Goal: Communication & Community: Answer question/provide support

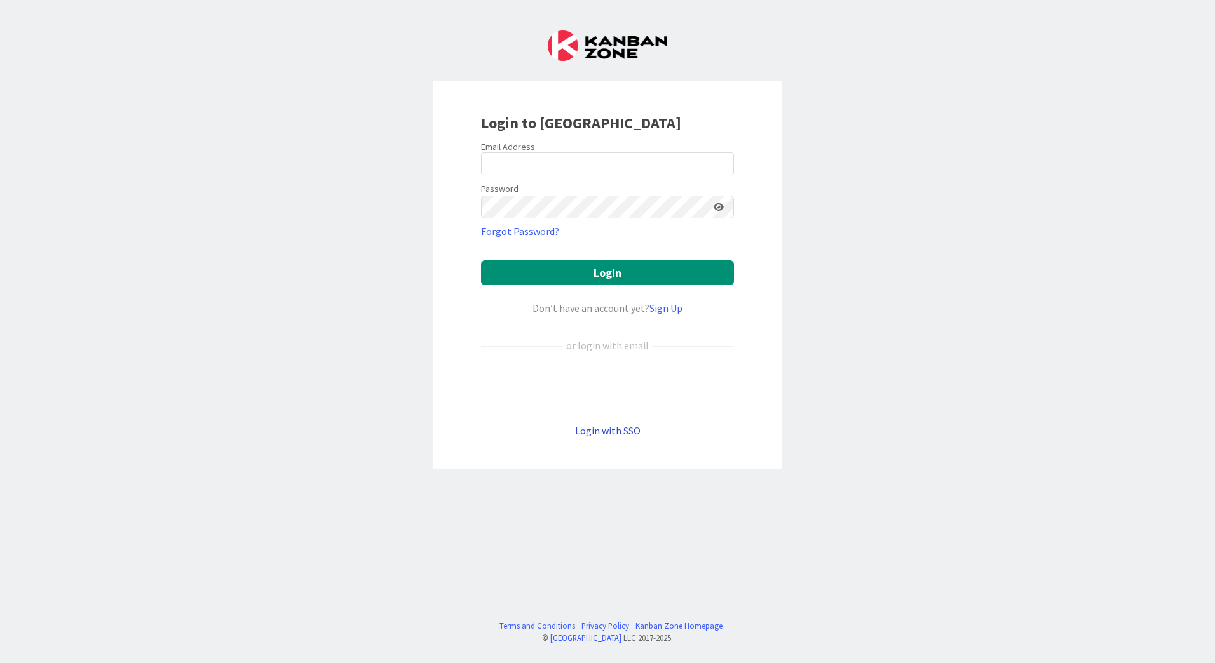
click at [597, 430] on link "Login with SSO" at bounding box center [607, 430] width 65 height 13
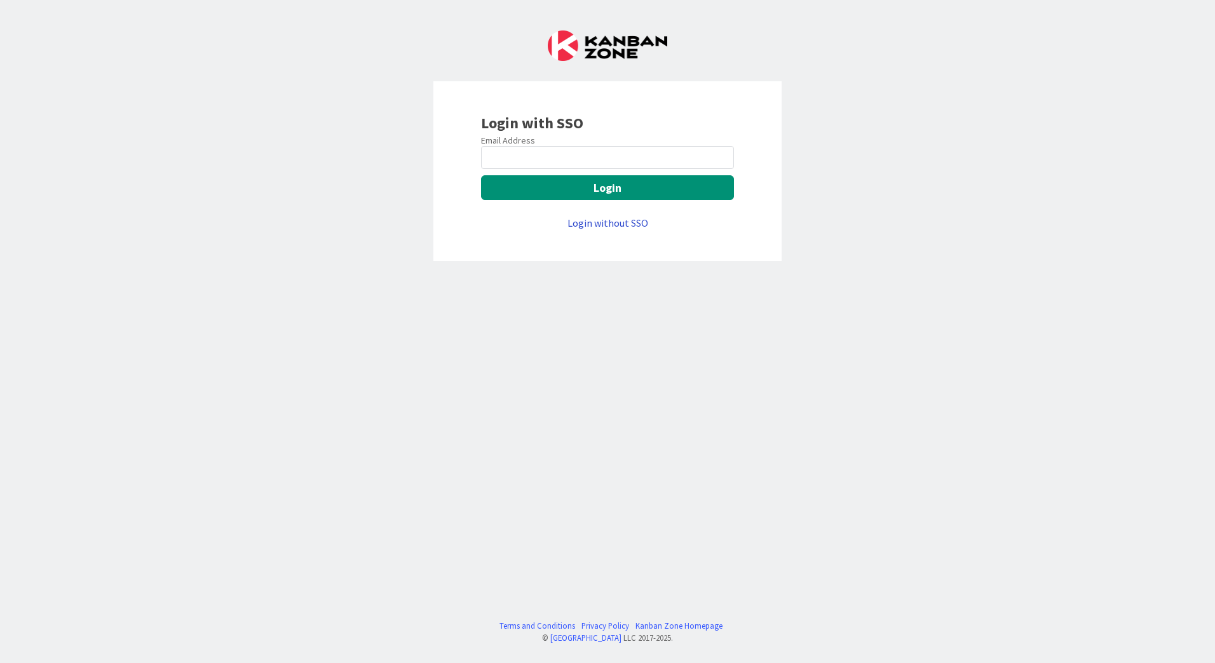
click at [609, 223] on link "Login without SSO" at bounding box center [607, 223] width 81 height 13
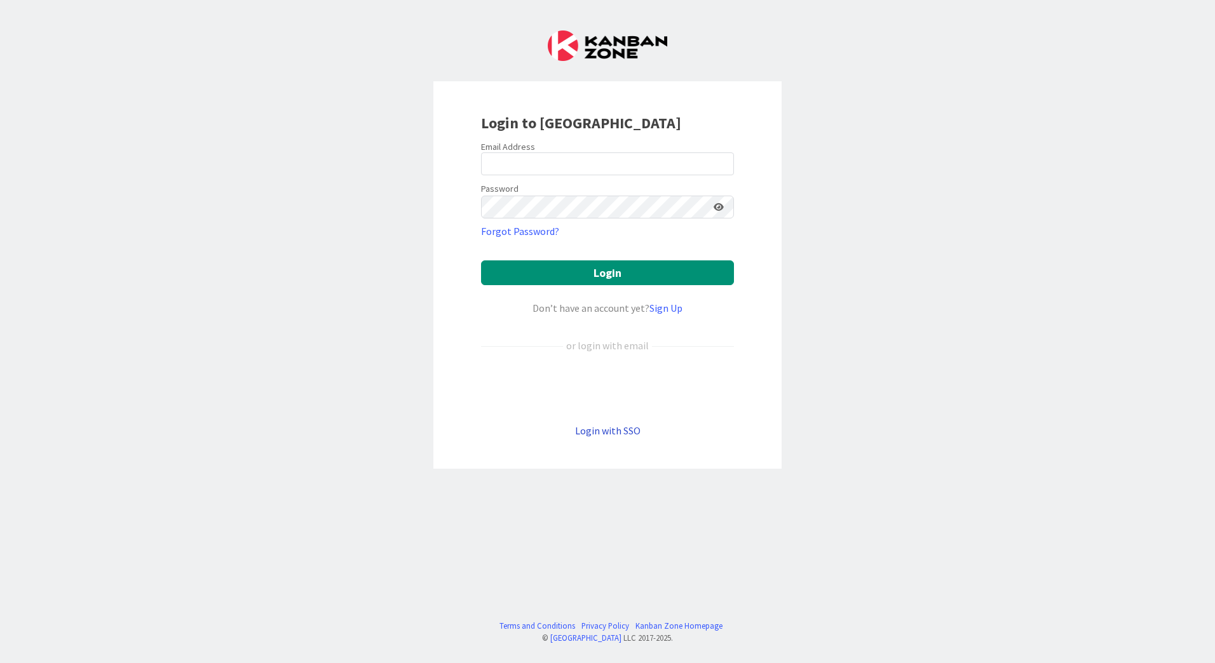
click at [619, 429] on link "Login with SSO" at bounding box center [607, 430] width 65 height 13
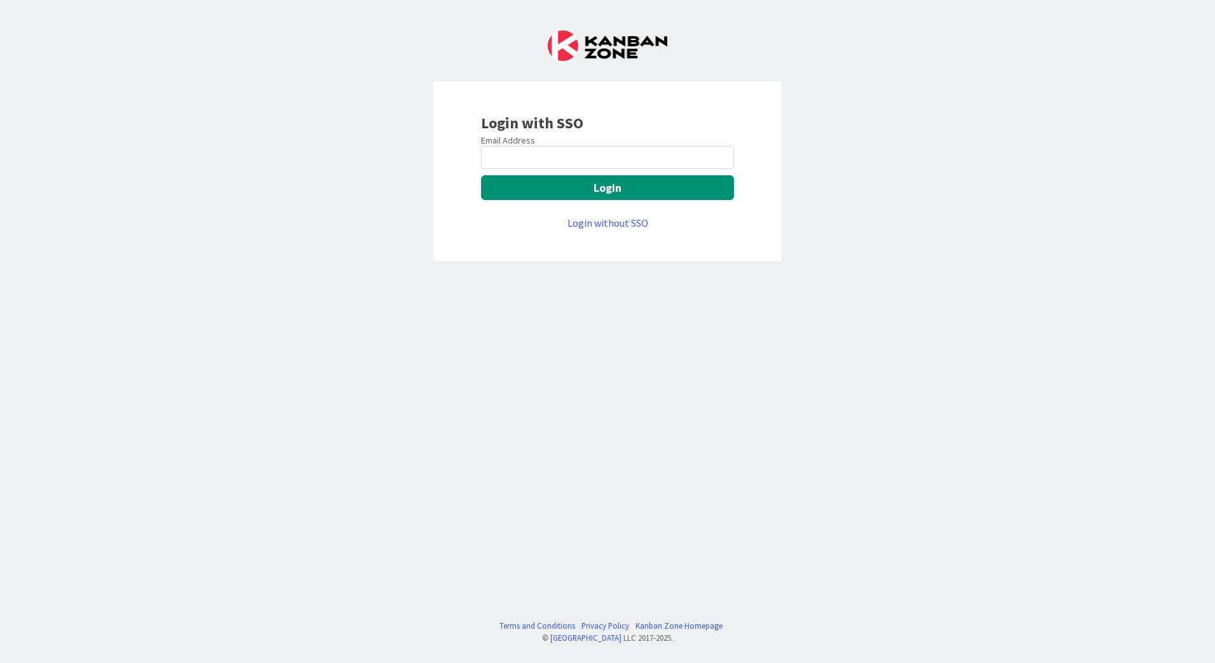
click at [721, 155] on keeper-lock "Open Keeper Popup" at bounding box center [719, 157] width 15 height 15
click at [722, 158] on keeper-lock "Open Keeper Popup" at bounding box center [719, 157] width 15 height 15
type input "[EMAIL_ADDRESS][PERSON_NAME][DOMAIN_NAME]"
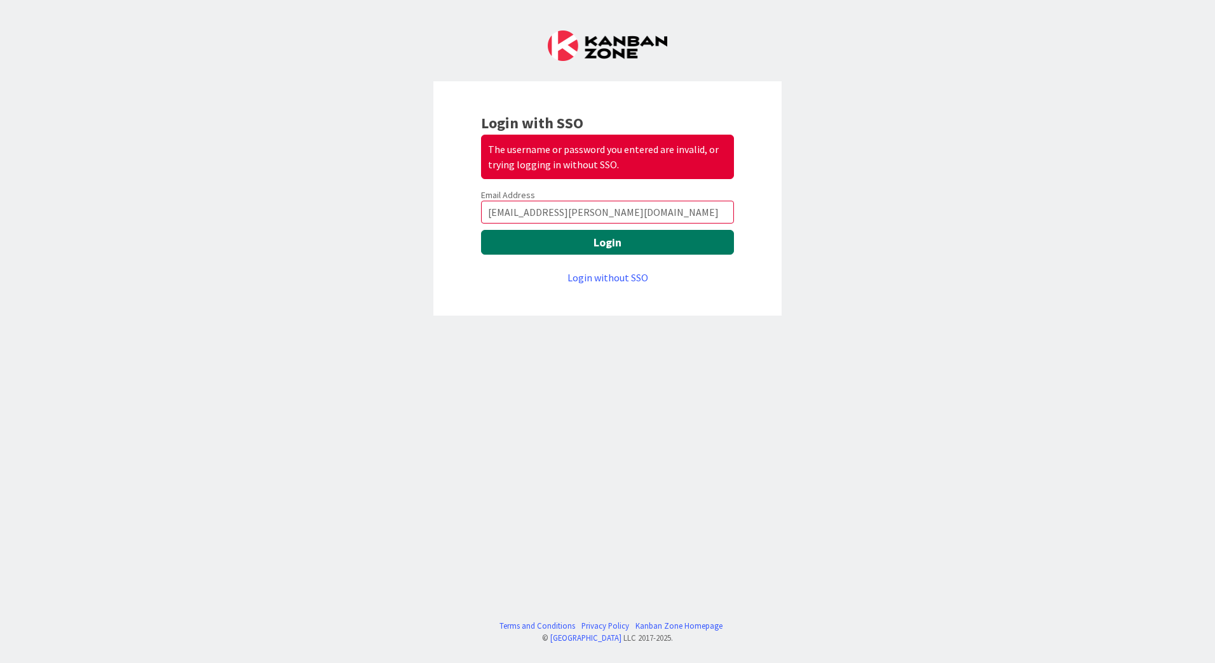
click at [608, 245] on button "Login" at bounding box center [607, 242] width 253 height 25
click at [609, 280] on link "Login without SSO" at bounding box center [607, 277] width 81 height 13
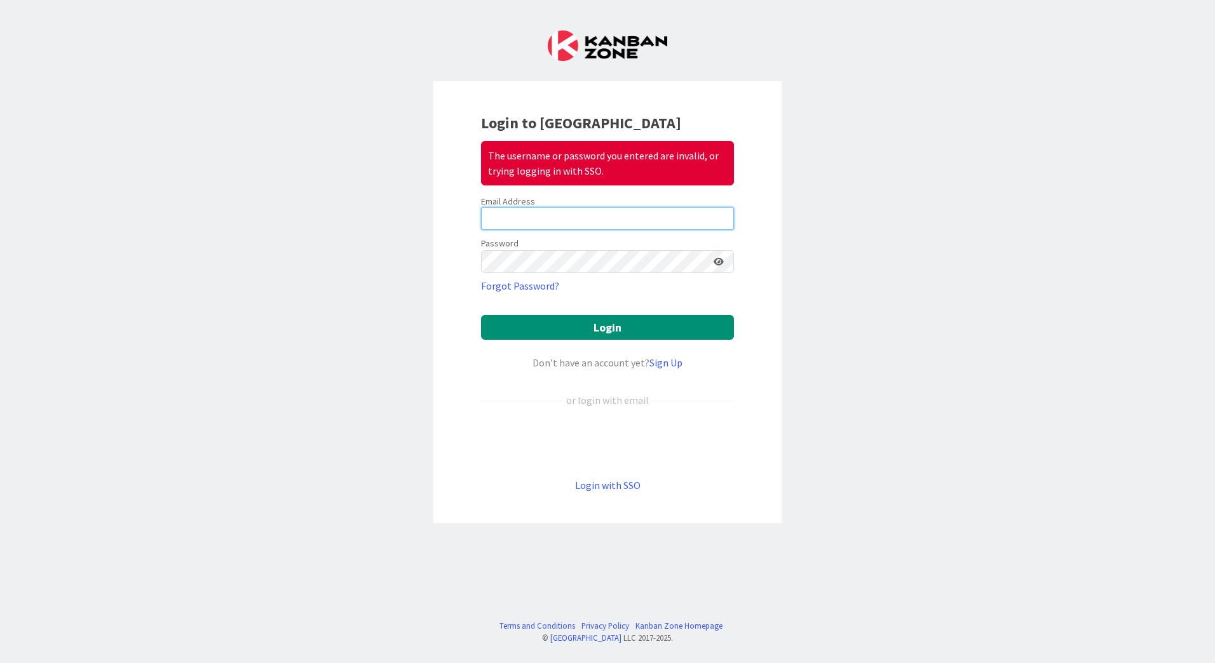
click at [583, 218] on input "email" at bounding box center [607, 218] width 253 height 23
click at [718, 217] on keeper-lock "Open Keeper Popup" at bounding box center [719, 218] width 15 height 15
type input "[EMAIL_ADDRESS][PERSON_NAME][DOMAIN_NAME]"
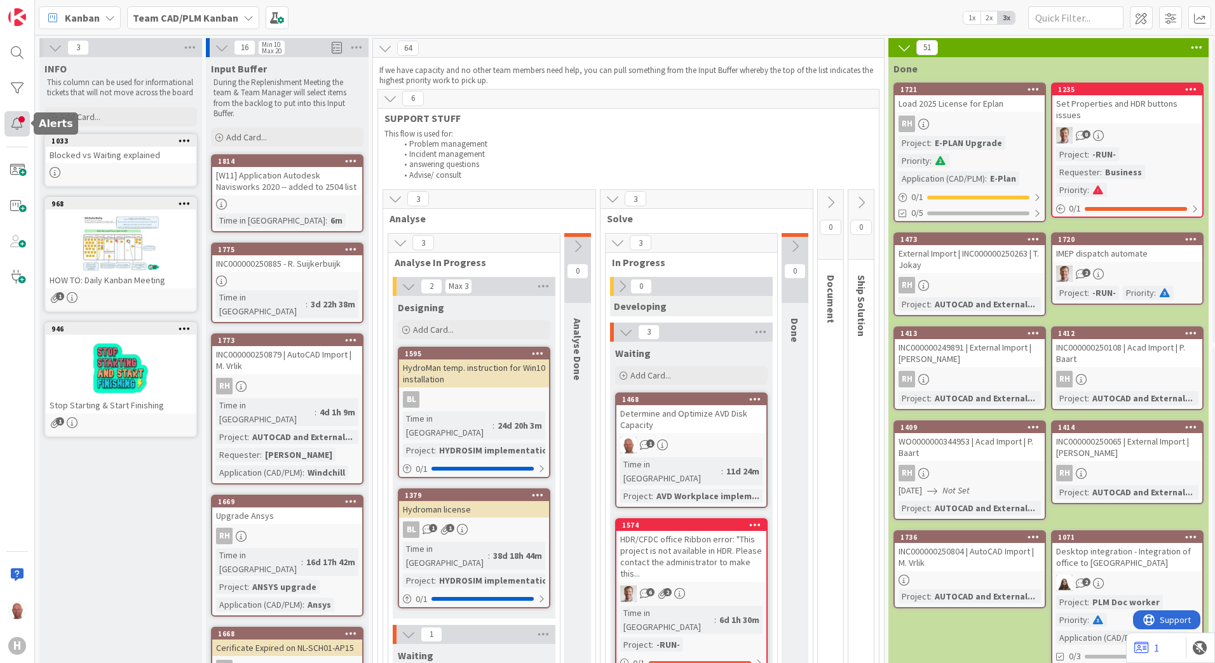
click at [14, 122] on div at bounding box center [16, 123] width 25 height 25
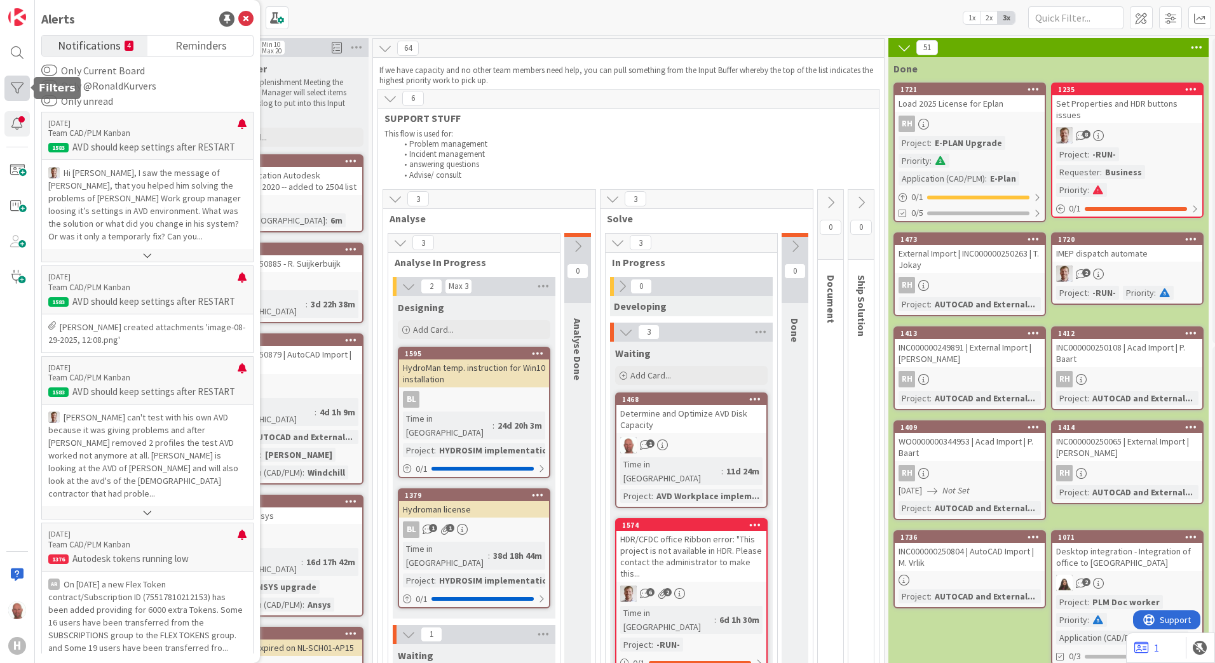
click at [15, 91] on div at bounding box center [16, 88] width 25 height 25
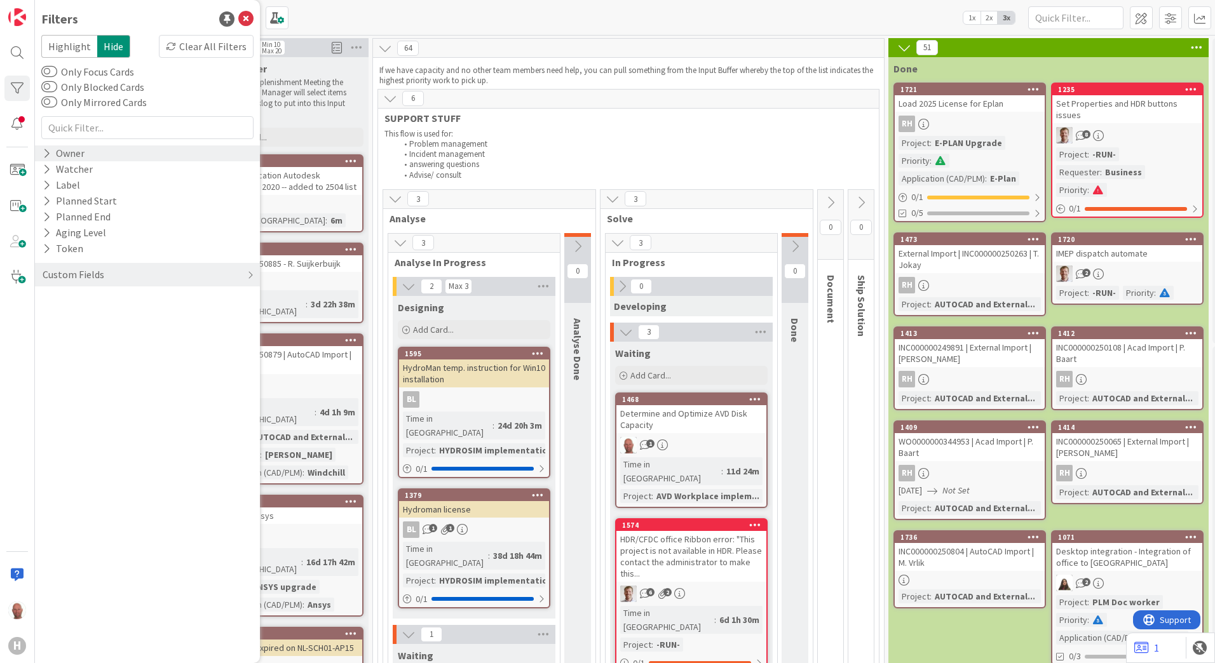
click at [77, 154] on div "Owner" at bounding box center [63, 153] width 44 height 16
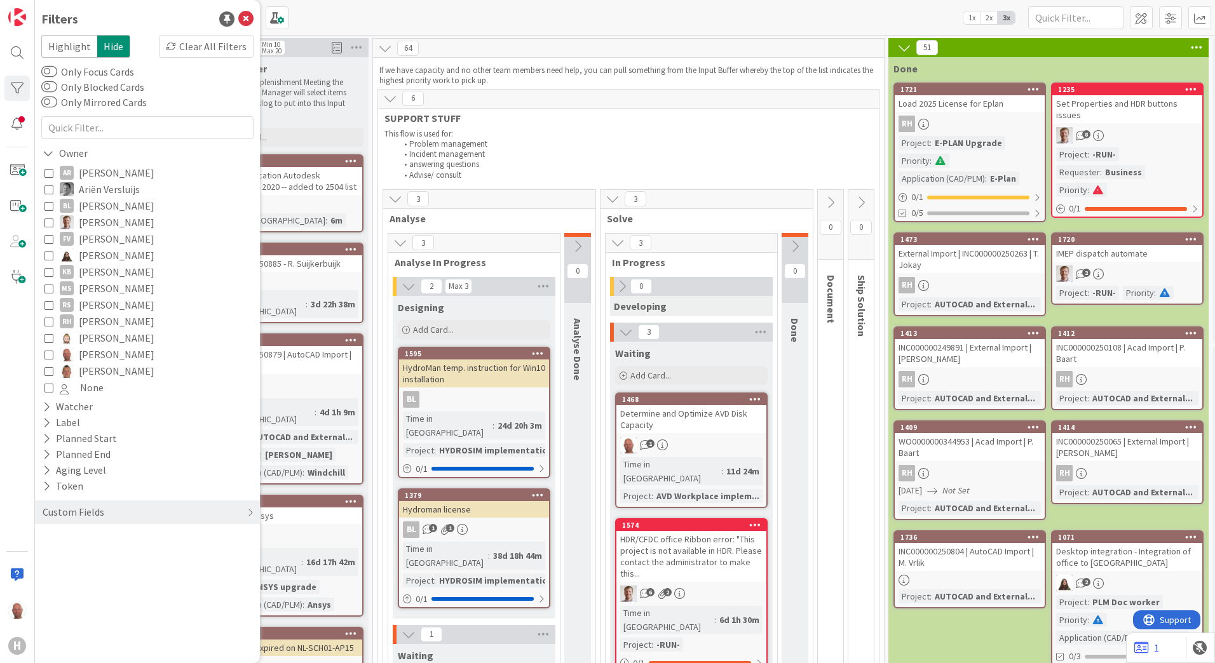
click at [51, 353] on icon at bounding box center [48, 354] width 9 height 9
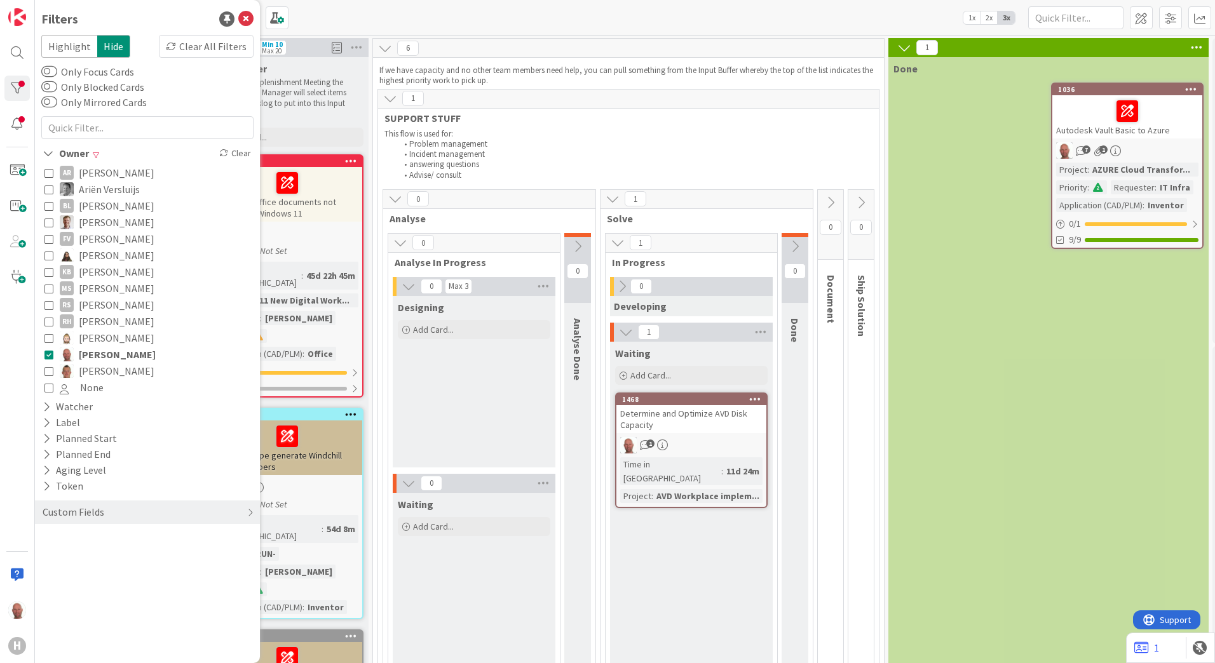
click at [414, 13] on div "Kanban Team CAD/PLM Kanban 1x 2x 3x" at bounding box center [625, 17] width 1180 height 35
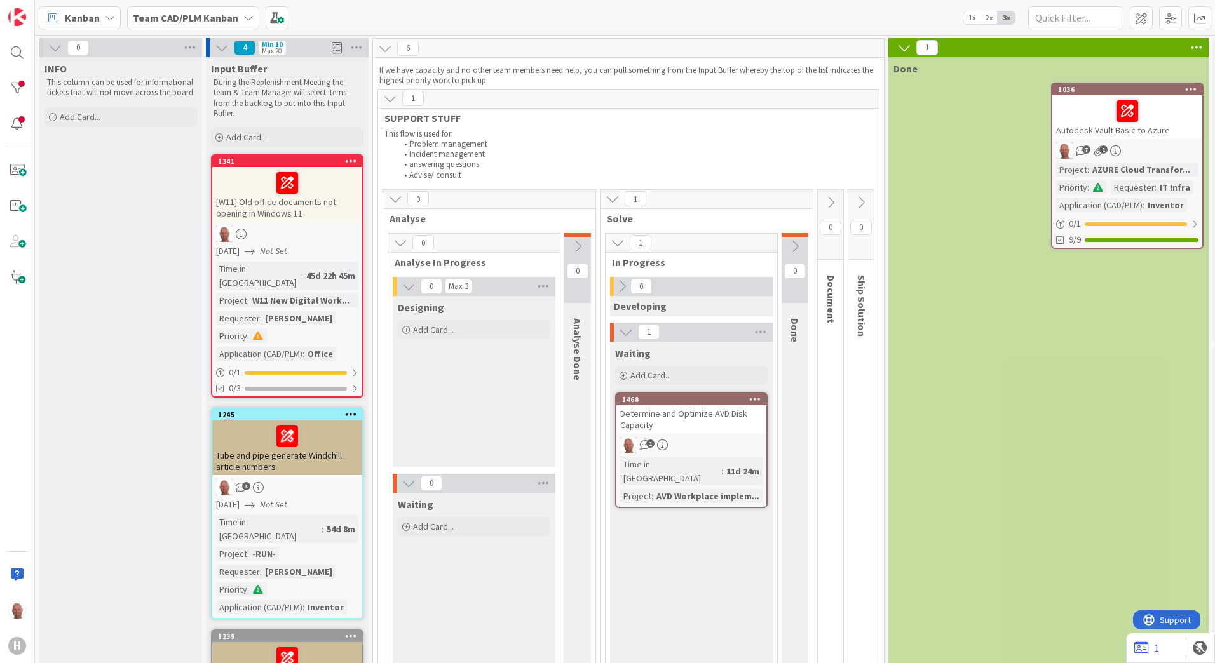
click at [243, 13] on icon at bounding box center [248, 18] width 10 height 10
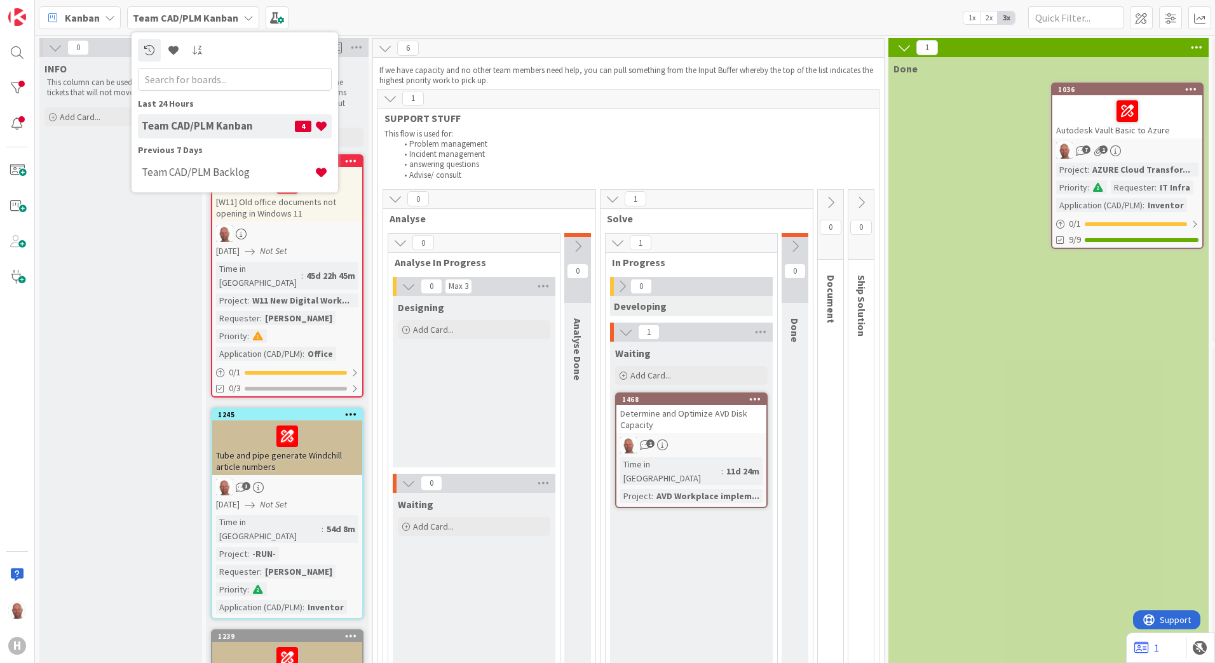
click at [188, 124] on h4 "Team CAD/PLM Kanban" at bounding box center [218, 125] width 153 height 13
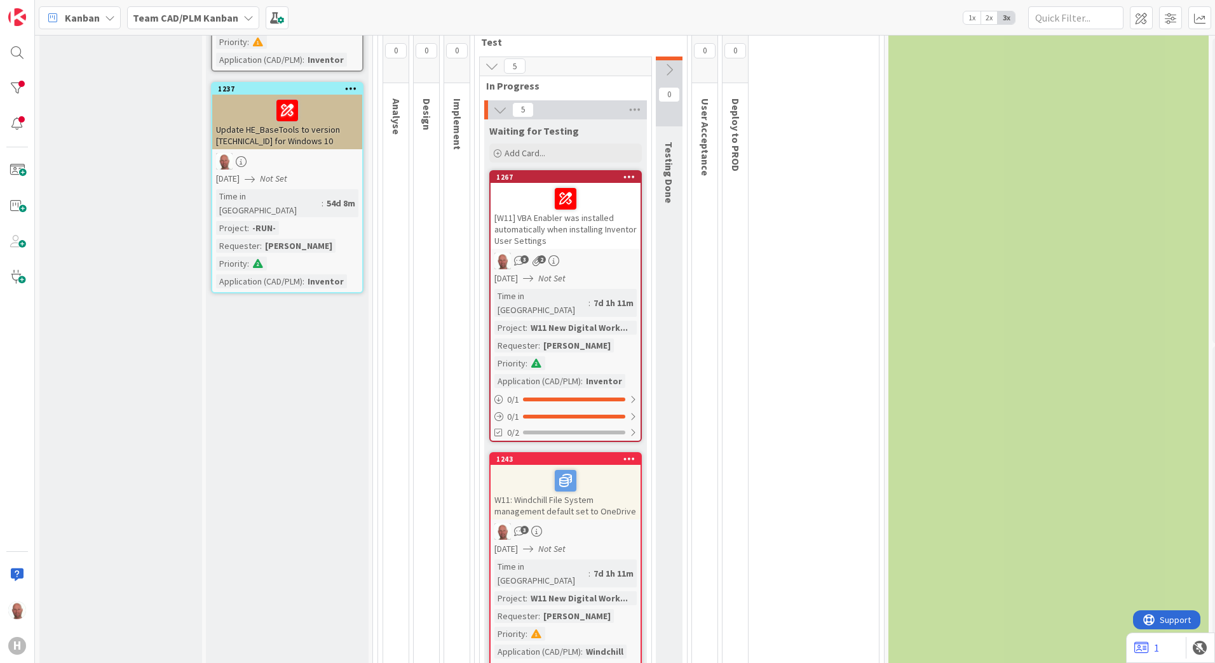
scroll to position [762, 0]
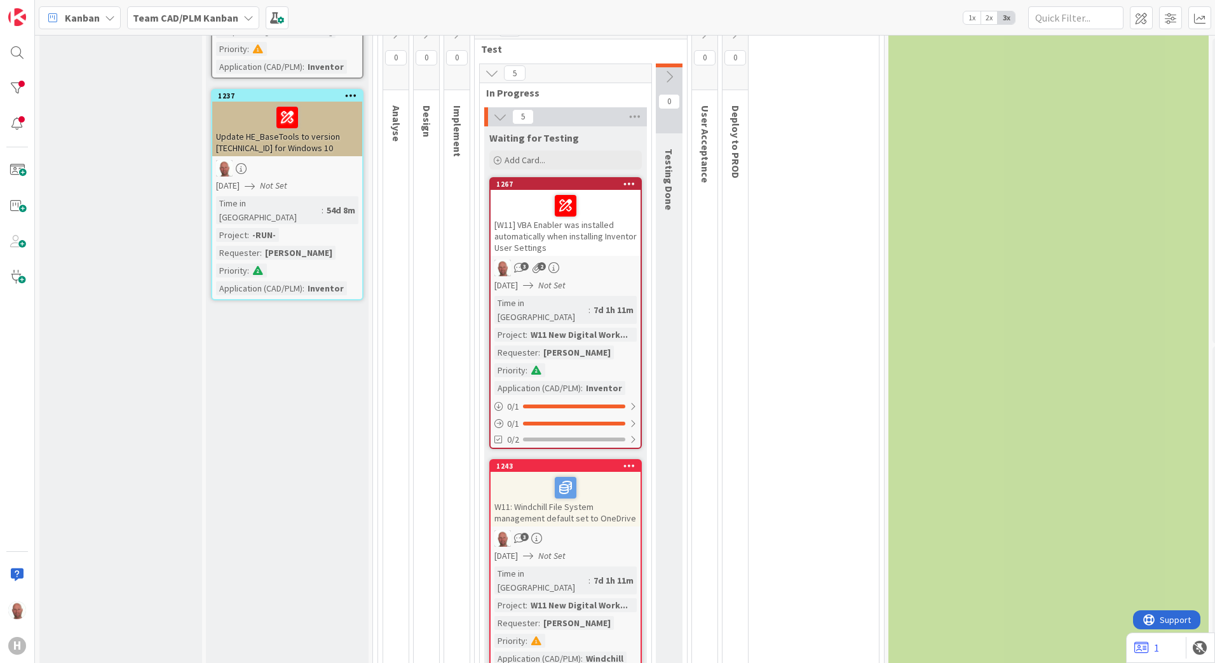
click at [527, 223] on div "[W11] VBA Enabler was installed automatically when installing Inventor User Set…" at bounding box center [565, 223] width 150 height 66
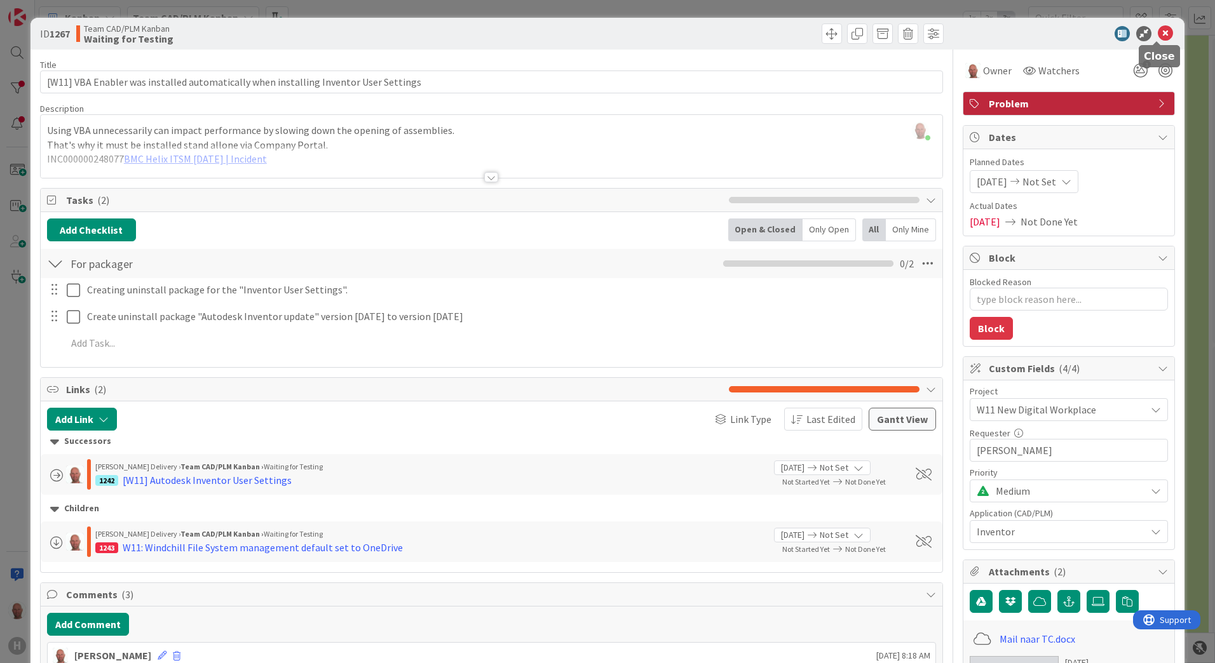
click at [1158, 33] on icon at bounding box center [1164, 33] width 15 height 15
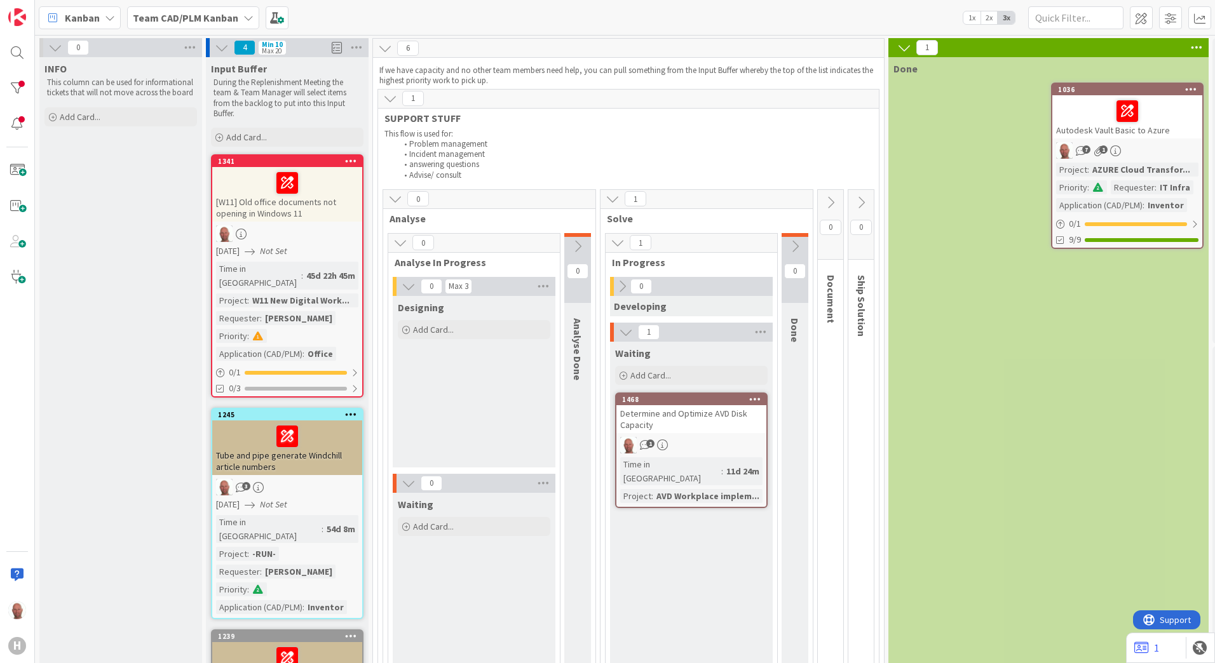
click at [673, 419] on div "Determine and Optimize AVD Disk Capacity" at bounding box center [691, 419] width 150 height 28
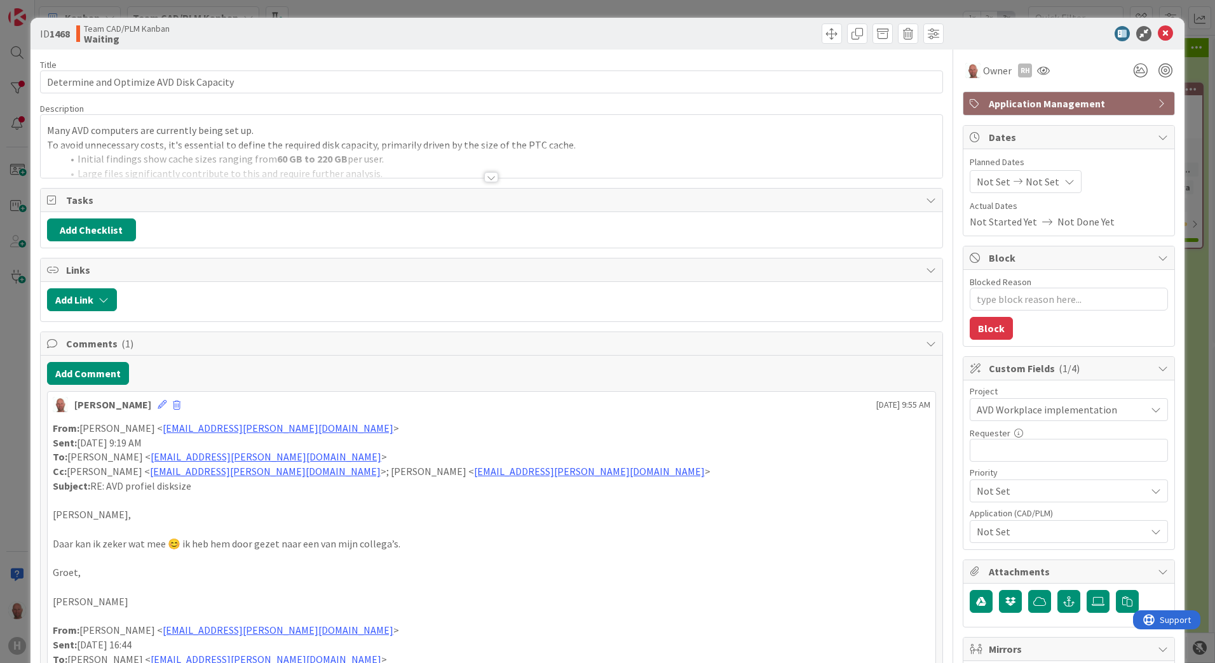
type textarea "x"
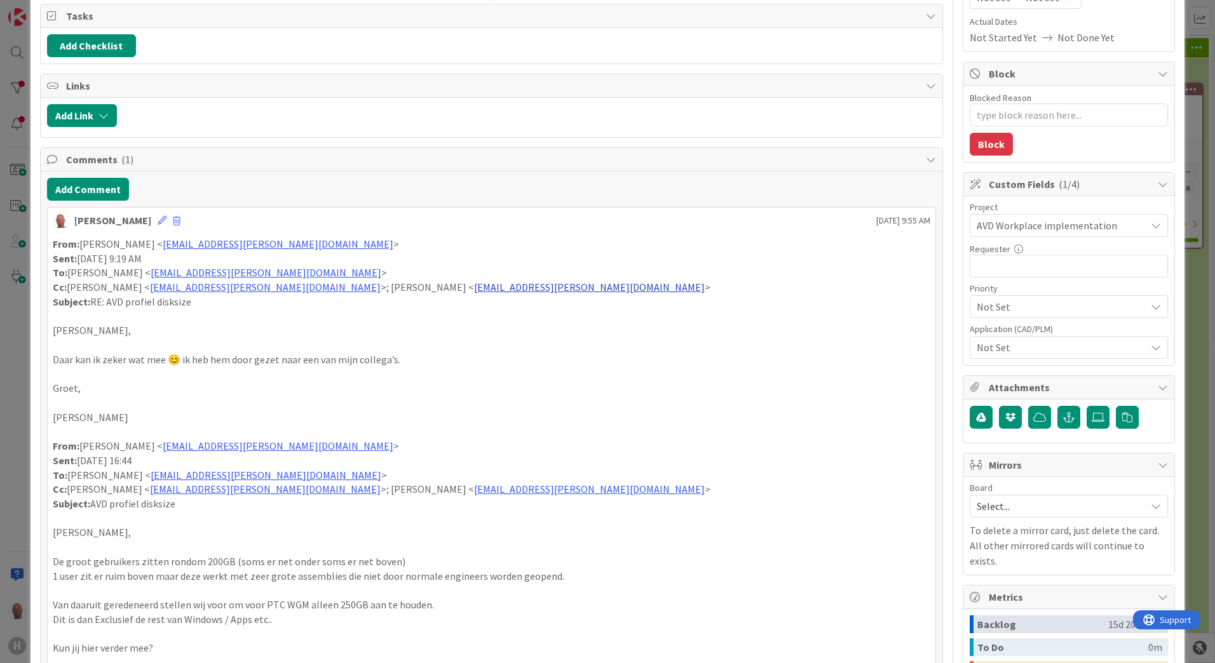
scroll to position [191, 0]
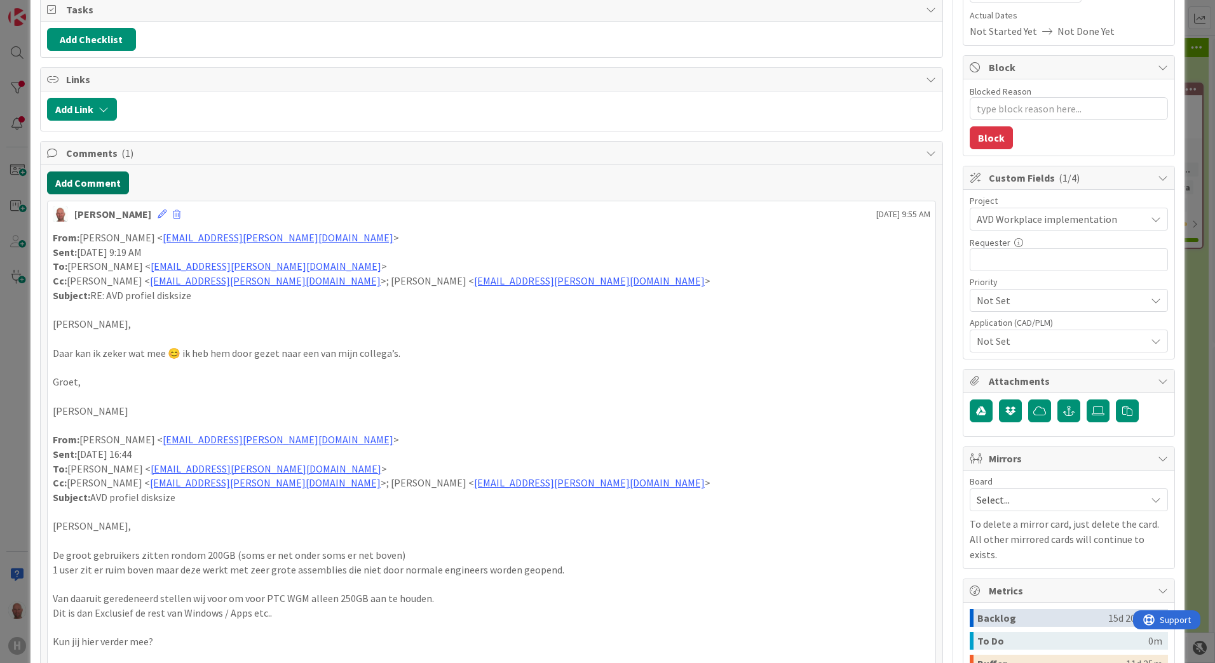
click at [81, 184] on button "Add Comment" at bounding box center [88, 183] width 82 height 23
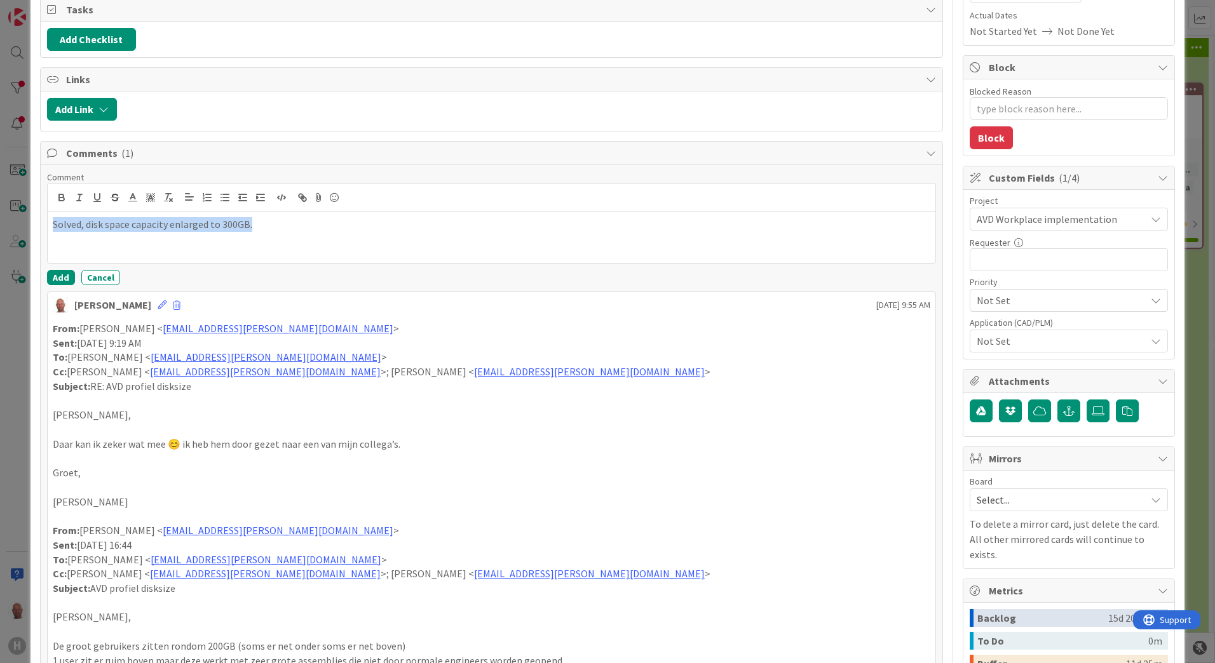
drag, startPoint x: 267, startPoint y: 227, endPoint x: -48, endPoint y: 222, distance: 315.8
click at [0, 222] on html "H Kanban Team CAD/PLM Kanban 1x 2x 3x 0 INFO This column can be used for inform…" at bounding box center [607, 331] width 1215 height 663
copy p "Solved, disk space capacity enlarged to 300GB."
click at [127, 223] on p "Fixed: Disk space increased to 300GB." at bounding box center [491, 224] width 877 height 15
click at [66, 275] on button "Add" at bounding box center [61, 277] width 28 height 15
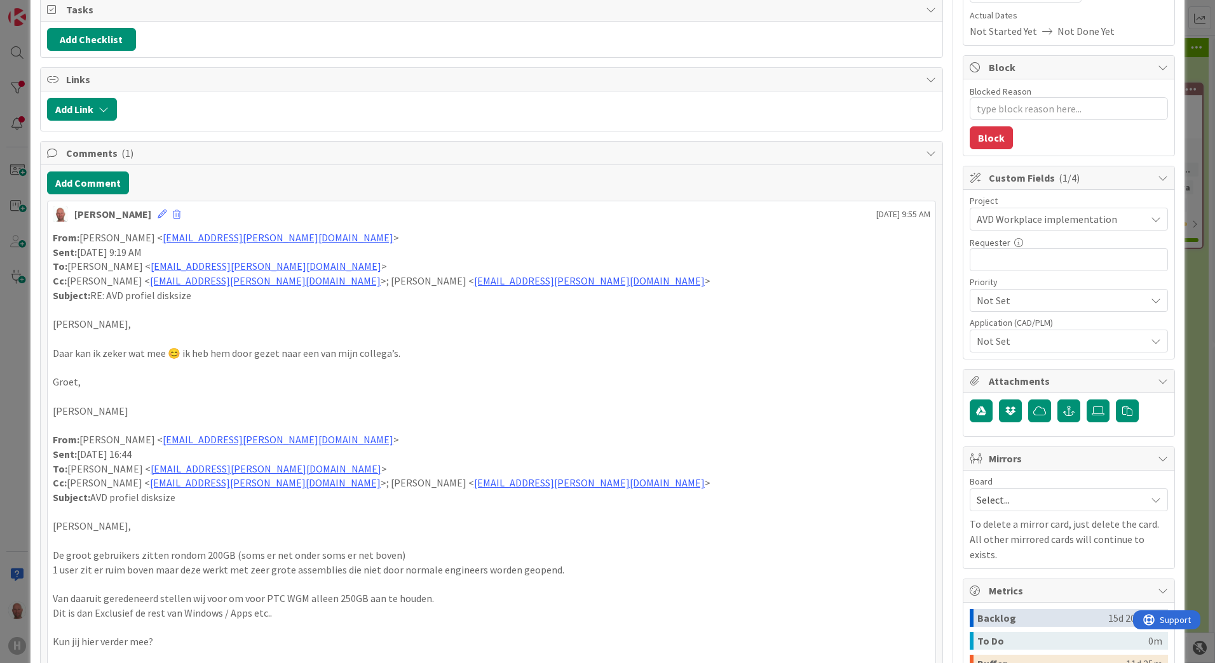
type textarea "x"
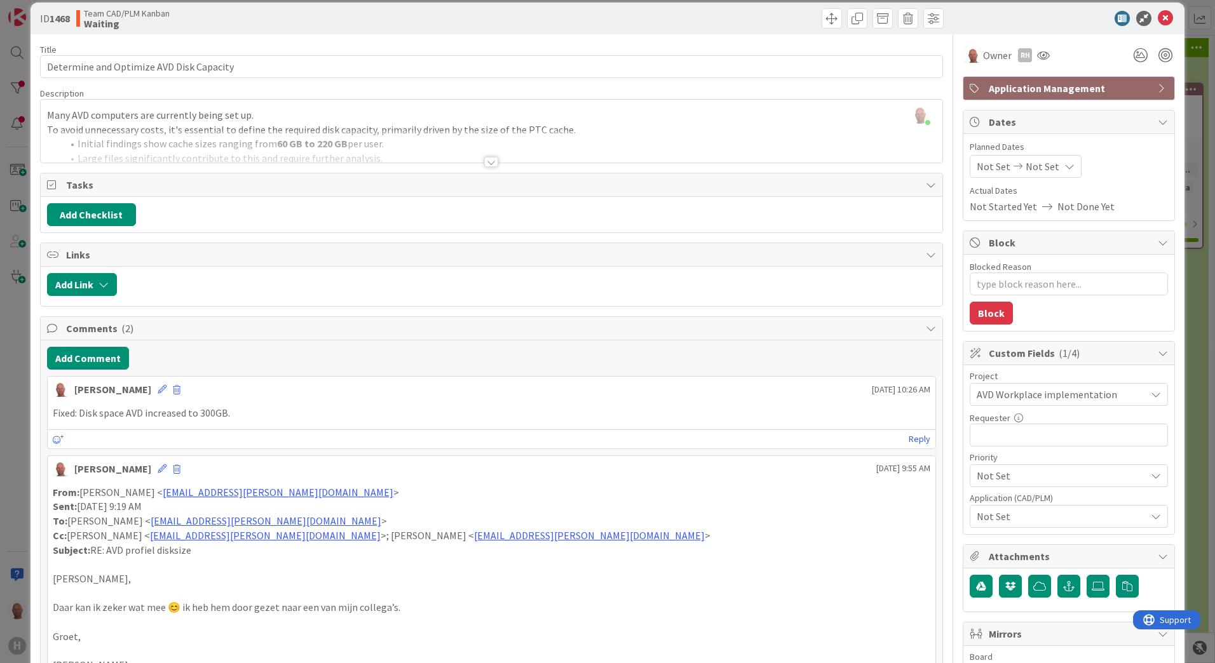
scroll to position [0, 0]
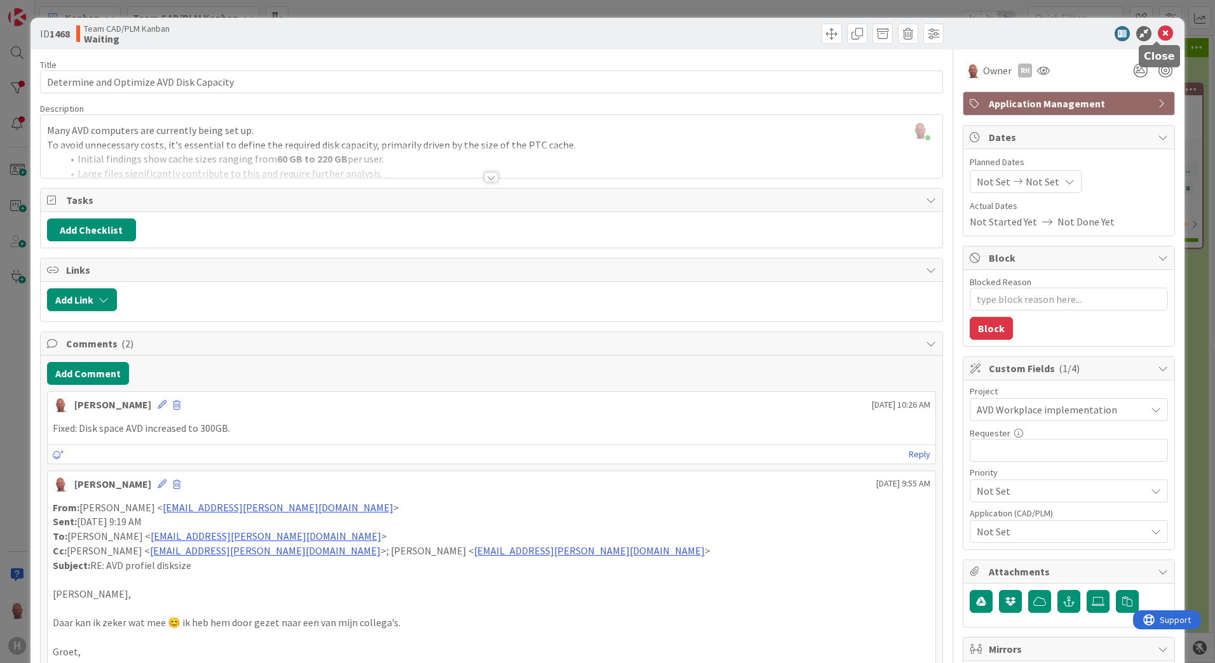
click at [1158, 33] on icon at bounding box center [1164, 33] width 15 height 15
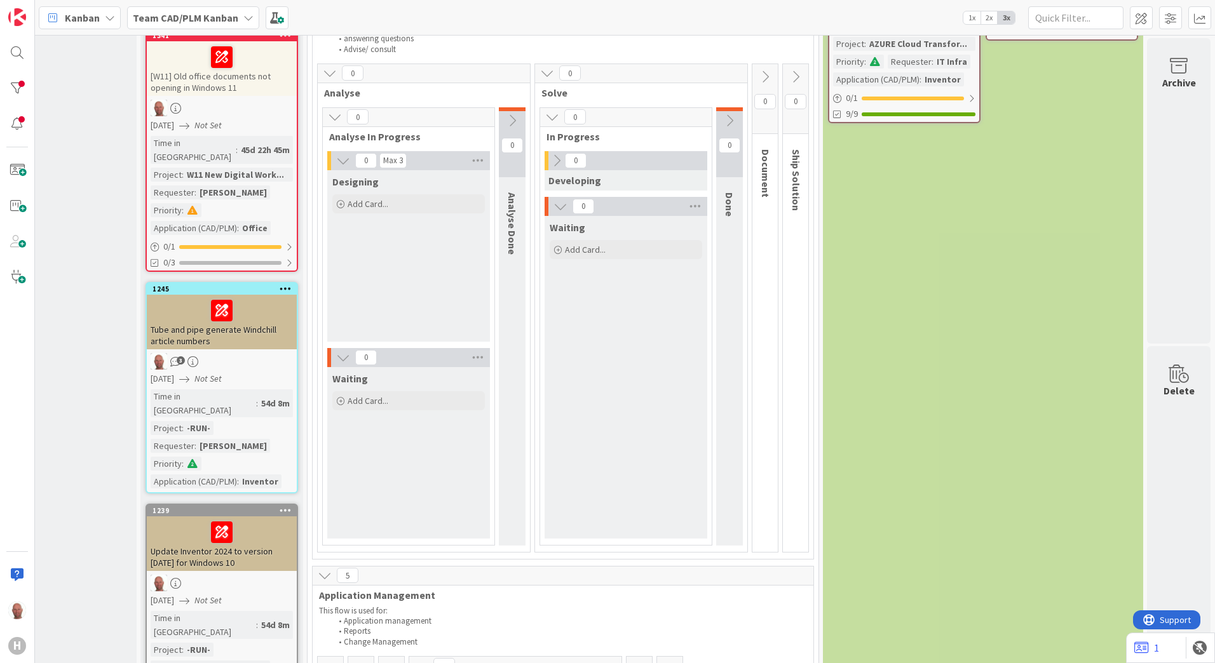
scroll to position [127, 75]
